Goal: Task Accomplishment & Management: Manage account settings

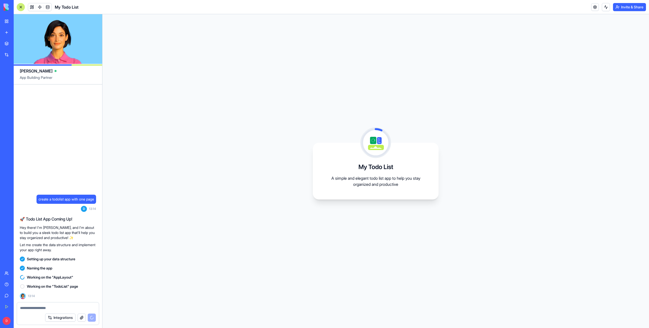
click at [241, 111] on div "My Todo List A simple and elegant todo list app to help you stay organized and …" at bounding box center [375, 171] width 547 height 314
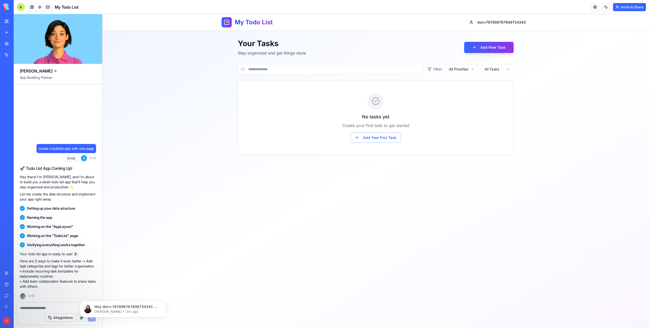
click at [160, 135] on main "Your Tasks Stay organized and get things done Add New Task Filter: All Prioriti…" at bounding box center [375, 97] width 547 height 133
click at [639, 7] on button "Invite & Share" at bounding box center [629, 7] width 33 height 8
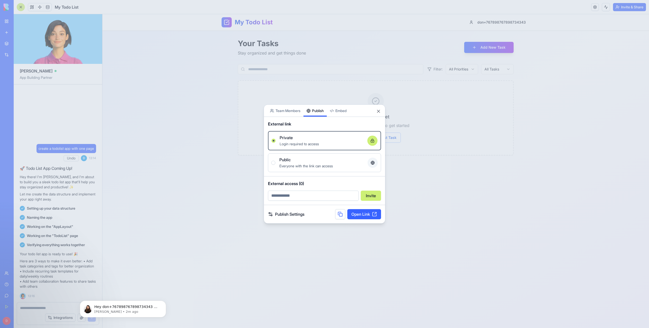
click at [319, 120] on div "Share App Team Members Publish Embed External link Private Login required to ac…" at bounding box center [325, 163] width 122 height 119
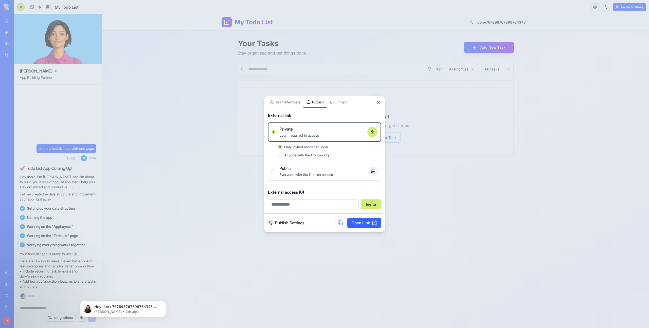
click at [368, 225] on link "Open Link" at bounding box center [364, 223] width 34 height 10
click at [286, 169] on span "Public" at bounding box center [284, 168] width 11 height 6
click at [275, 169] on button "Public Everyone with the link can access" at bounding box center [273, 171] width 4 height 4
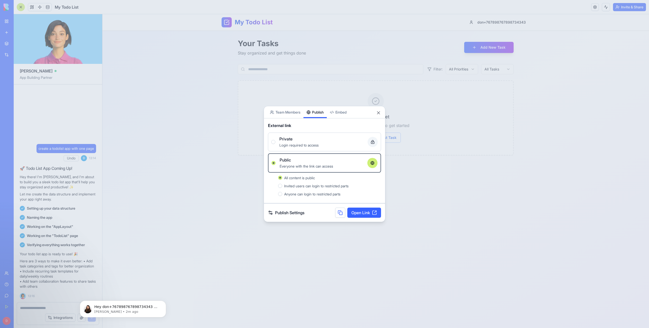
click at [370, 214] on link "Open Link" at bounding box center [364, 213] width 34 height 10
click at [310, 192] on span "Anyone can login to restricted parts" at bounding box center [312, 194] width 56 height 4
click at [282, 192] on button "Anyone can login to restricted parts" at bounding box center [280, 194] width 4 height 4
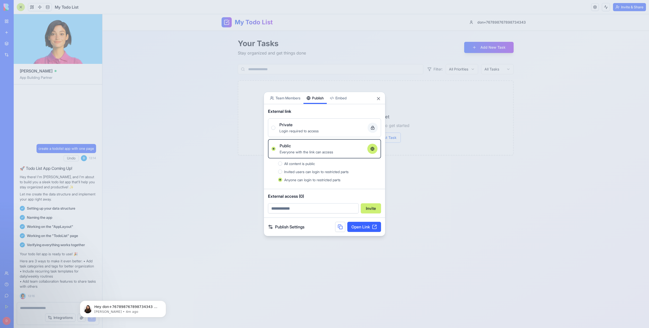
click at [303, 164] on span "All content is public" at bounding box center [299, 164] width 31 height 4
click at [282, 164] on button "All content is public" at bounding box center [280, 164] width 4 height 4
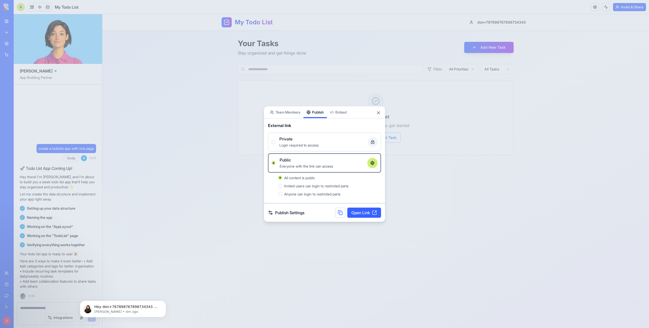
click at [292, 146] on span "Login required to access" at bounding box center [298, 145] width 39 height 4
click at [275, 144] on button "Private Login required to access" at bounding box center [273, 142] width 4 height 4
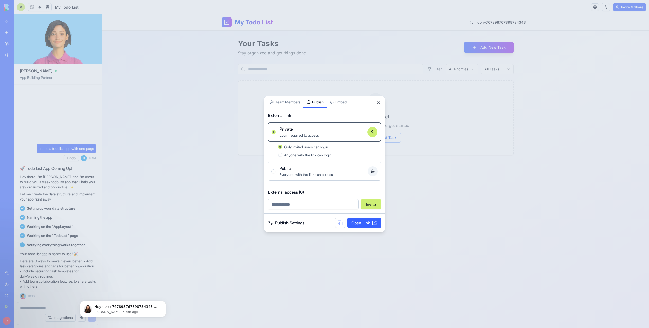
click at [292, 155] on span "Anyone with the link can login" at bounding box center [307, 155] width 47 height 4
click at [282, 155] on button "Anyone with the link can login" at bounding box center [280, 155] width 4 height 4
click at [295, 170] on div "Public" at bounding box center [321, 168] width 84 height 6
click at [275, 170] on button "Public Everyone with the link can access" at bounding box center [273, 171] width 4 height 4
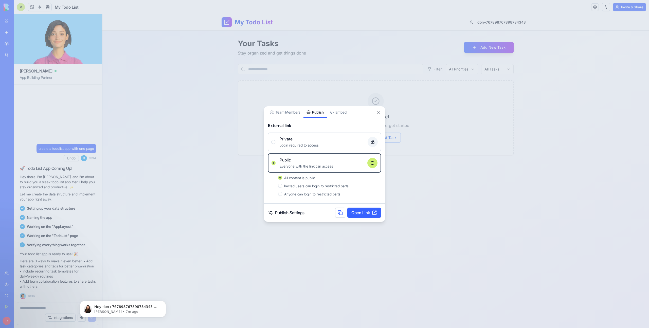
click at [169, 67] on div at bounding box center [324, 164] width 649 height 328
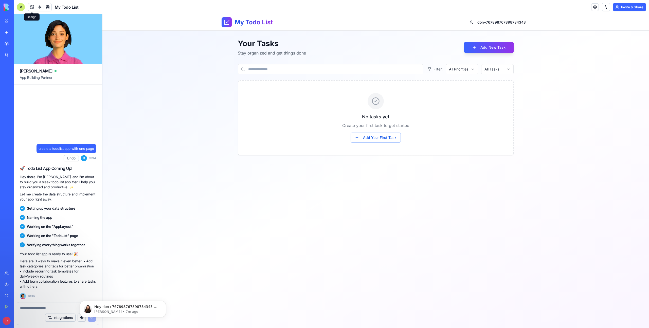
click at [30, 8] on span at bounding box center [32, 7] width 14 height 14
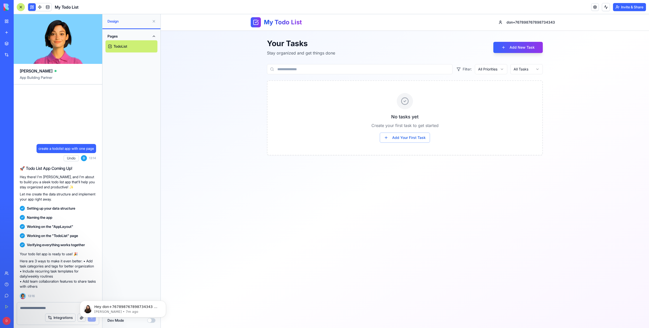
click at [128, 46] on link "TodoList" at bounding box center [132, 46] width 52 height 12
click at [151, 321] on body "Hey don+767898767898734343 👋 Welcome to Blocks 🙌 I'm here if you have any quest…" at bounding box center [122, 307] width 97 height 31
click at [152, 322] on body "Hey don+767898767898734343 👋 Welcome to Blocks 🙌 I'm here if you have any quest…" at bounding box center [122, 307] width 97 height 31
click at [165, 301] on icon "Dismiss notification" at bounding box center [164, 302] width 3 height 3
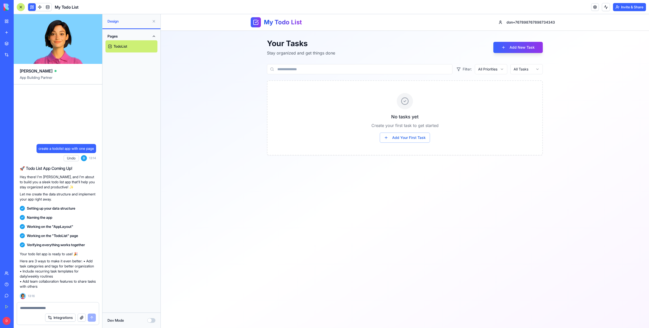
click at [149, 320] on button "Dev Mode" at bounding box center [151, 320] width 8 height 5
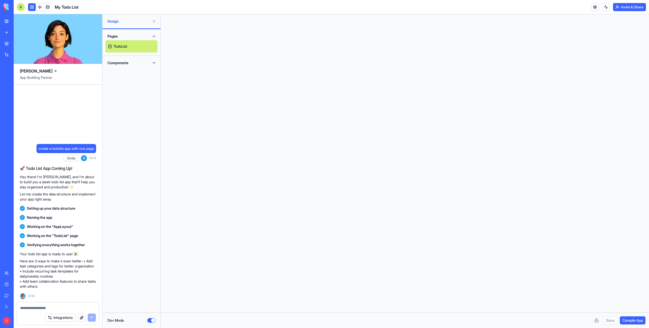
scroll to position [46, 0]
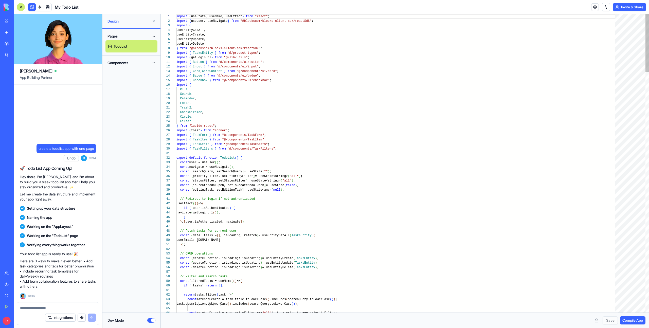
type textarea "**********"
type textarea "**"
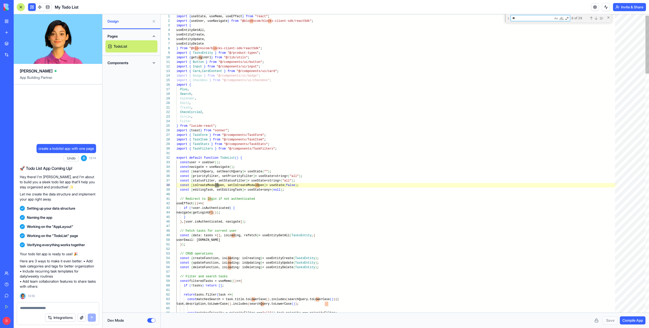
scroll to position [0, 42]
type textarea "**********"
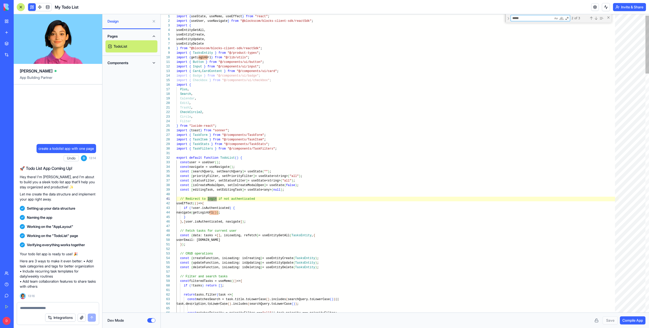
scroll to position [46, 42]
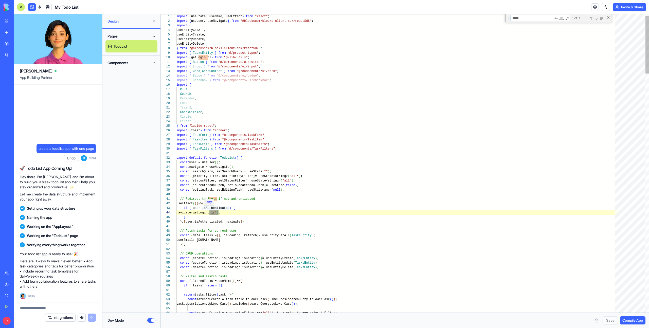
type textarea "*****"
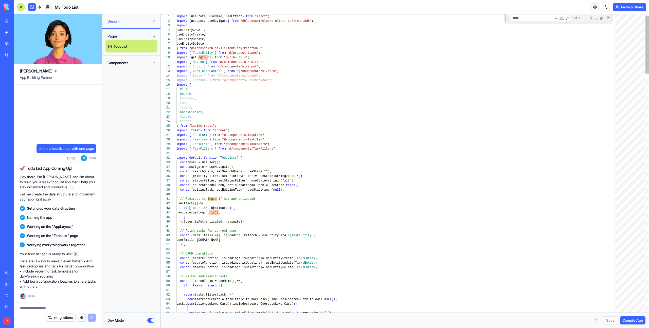
scroll to position [9, 53]
click at [623, 6] on button "Invite & Share" at bounding box center [629, 7] width 33 height 8
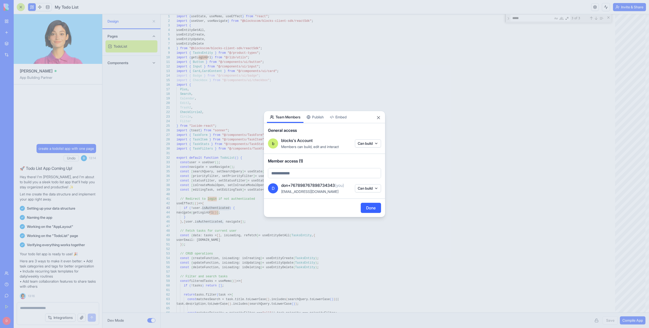
click at [287, 114] on button "Team Members" at bounding box center [285, 117] width 37 height 12
click at [374, 150] on div "General access b blocks's Account Members can build, edit and interact Can build" at bounding box center [324, 138] width 121 height 31
click at [373, 145] on body "BETA My Workspace New app Marketplace Integrations Recent Untitled App Social M…" at bounding box center [324, 164] width 649 height 328
click at [371, 135] on div at bounding box center [324, 164] width 649 height 328
click at [541, 56] on div at bounding box center [324, 164] width 649 height 328
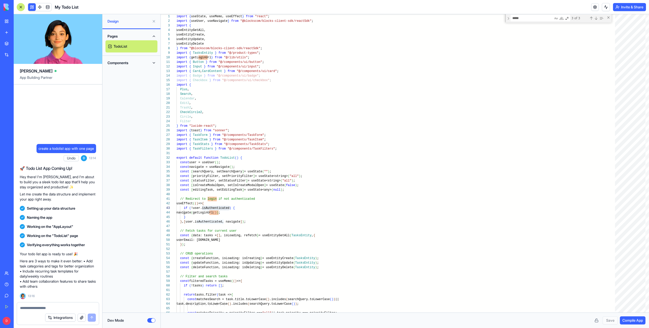
click at [628, 6] on button "Invite & Share" at bounding box center [629, 7] width 33 height 8
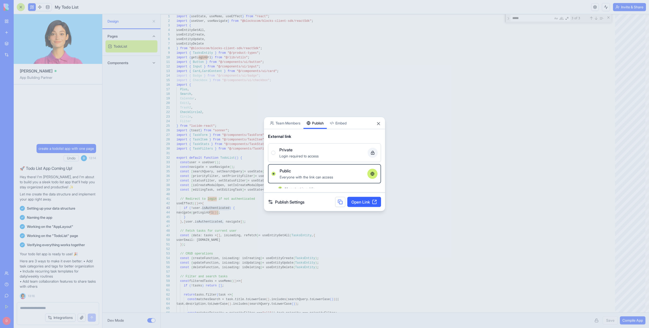
click at [319, 118] on button "Publish" at bounding box center [315, 123] width 23 height 12
